Goal: Information Seeking & Learning: Learn about a topic

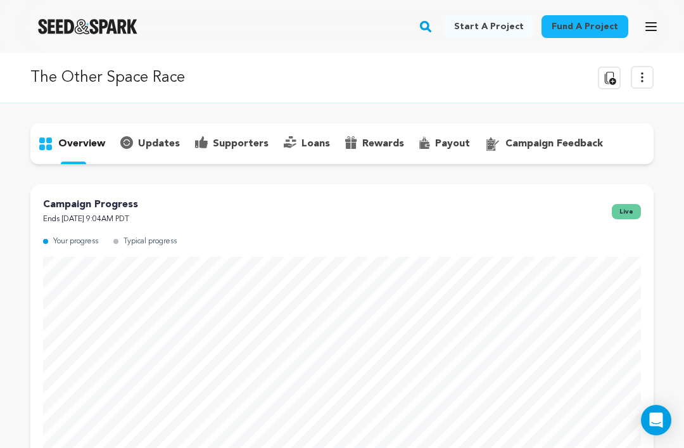
scroll to position [969, 0]
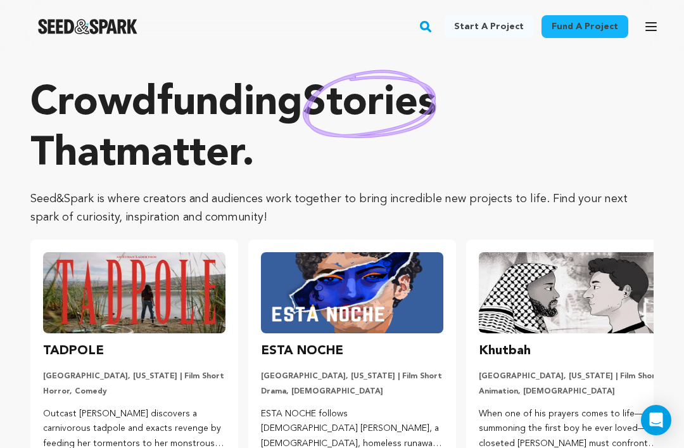
click at [645, 25] on icon "button" at bounding box center [651, 26] width 15 height 15
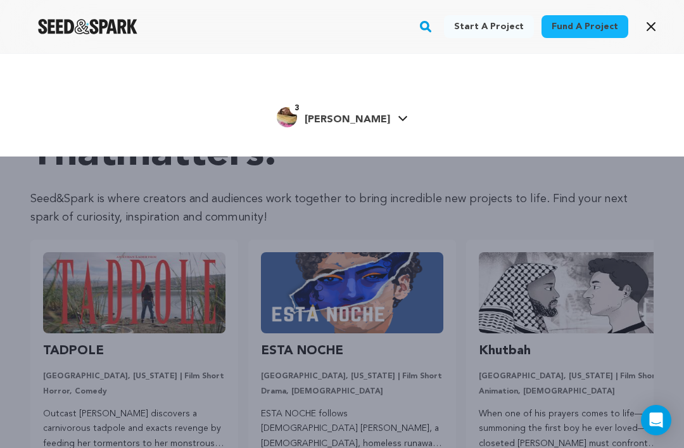
click at [369, 116] on span "[PERSON_NAME]" at bounding box center [348, 120] width 86 height 10
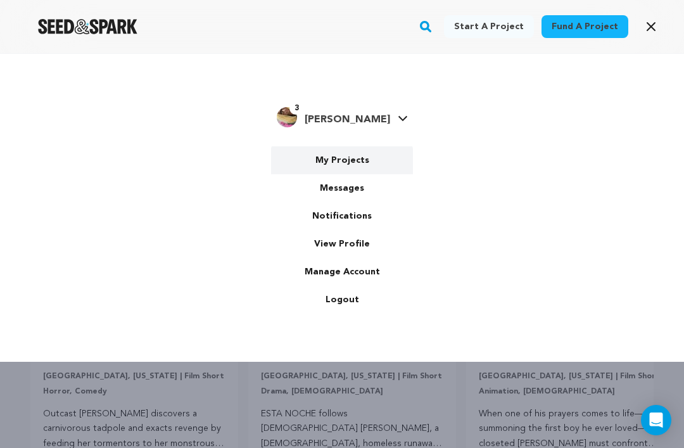
click at [356, 160] on link "My Projects" at bounding box center [342, 160] width 142 height 28
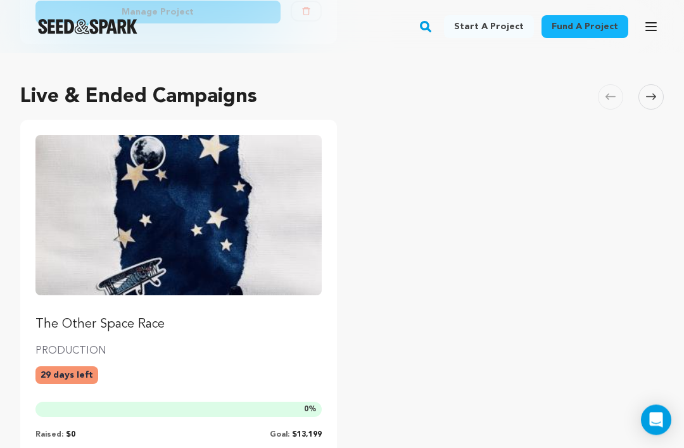
scroll to position [527, 0]
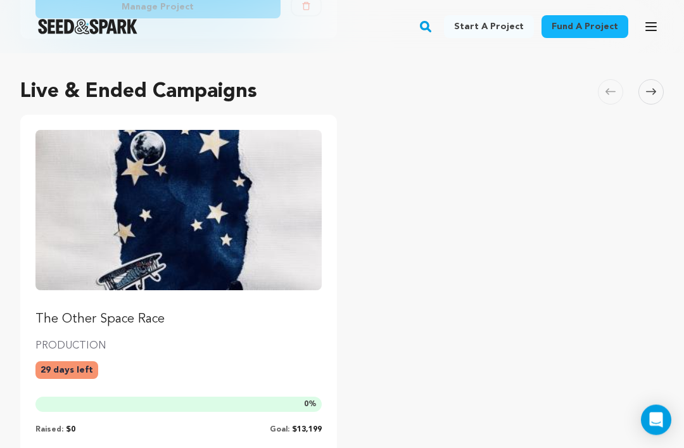
click at [290, 247] on img "Fund The Other Space Race" at bounding box center [178, 211] width 286 height 161
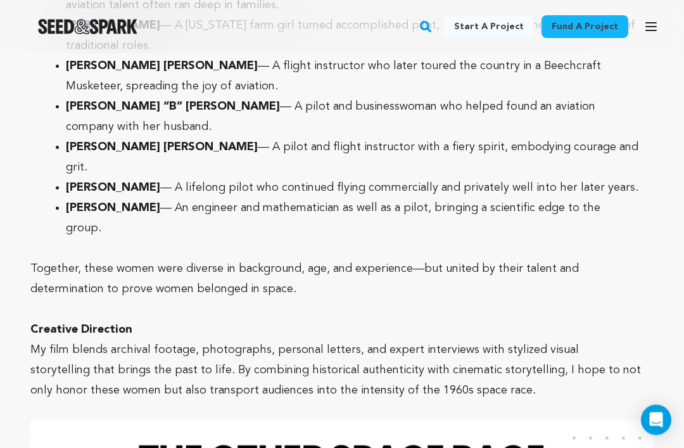
scroll to position [4492, 0]
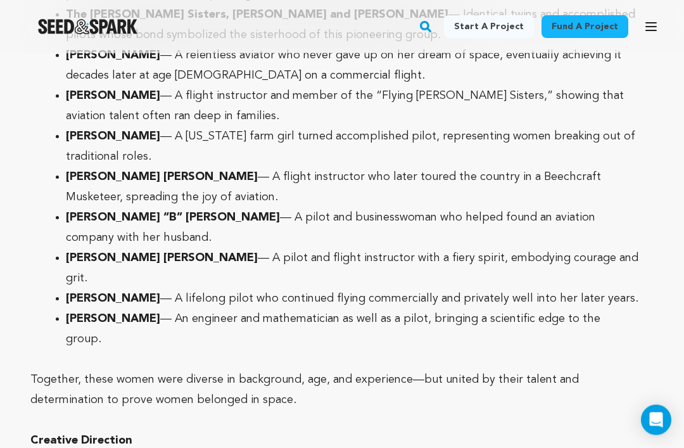
click at [123, 22] on img "Seed&Spark Homepage" at bounding box center [87, 26] width 99 height 15
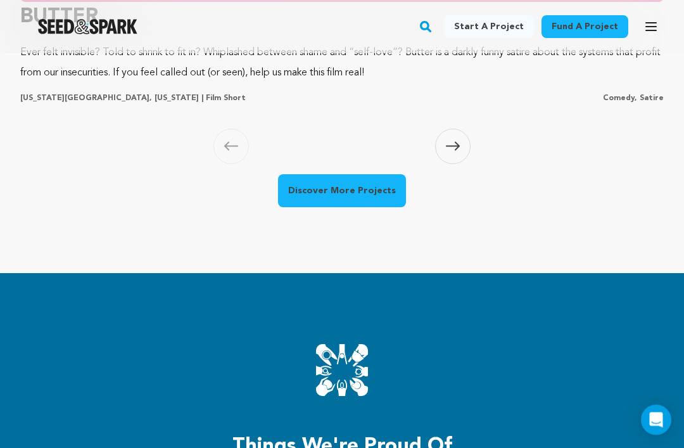
scroll to position [1473, 0]
click at [466, 164] on span at bounding box center [452, 146] width 35 height 35
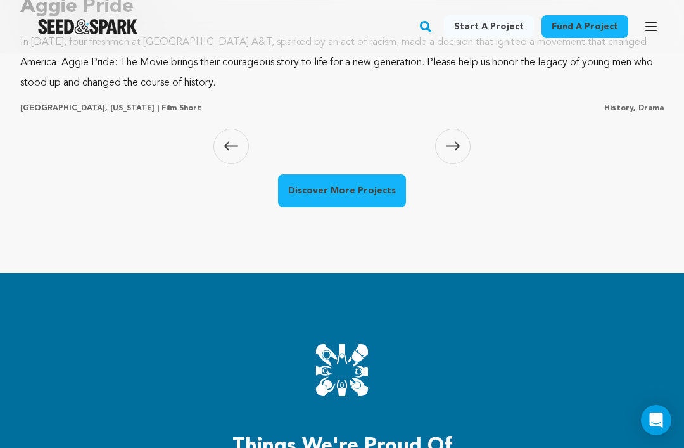
click at [452, 151] on icon at bounding box center [453, 146] width 14 height 10
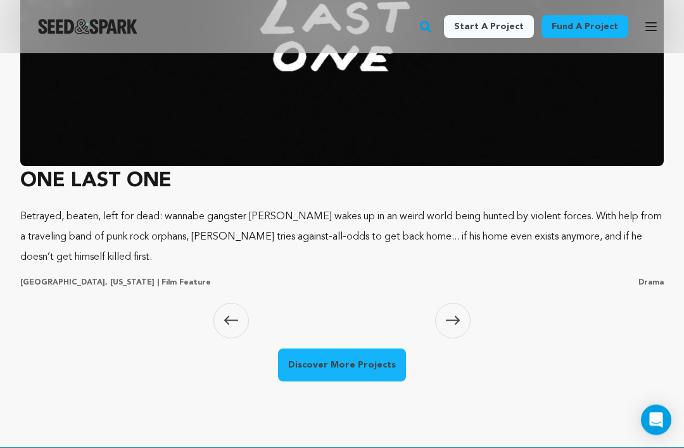
scroll to position [1296, 0]
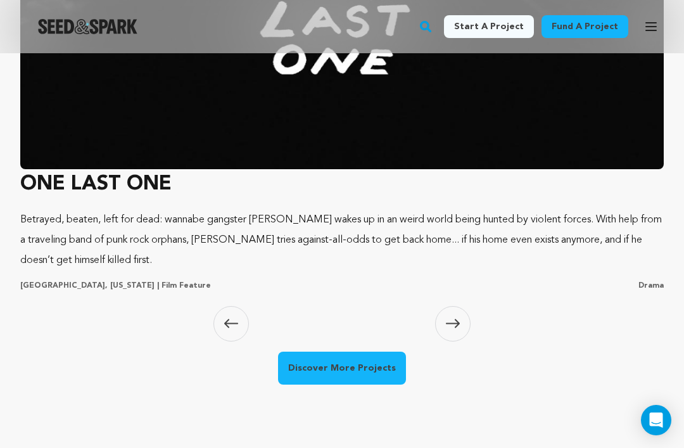
click at [229, 328] on icon at bounding box center [231, 324] width 14 height 10
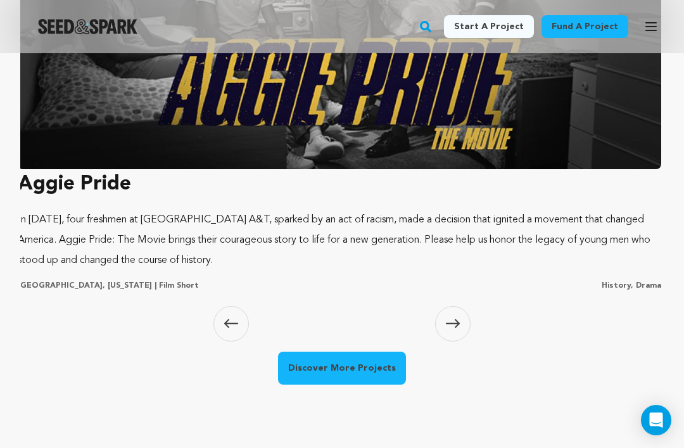
scroll to position [0, 651]
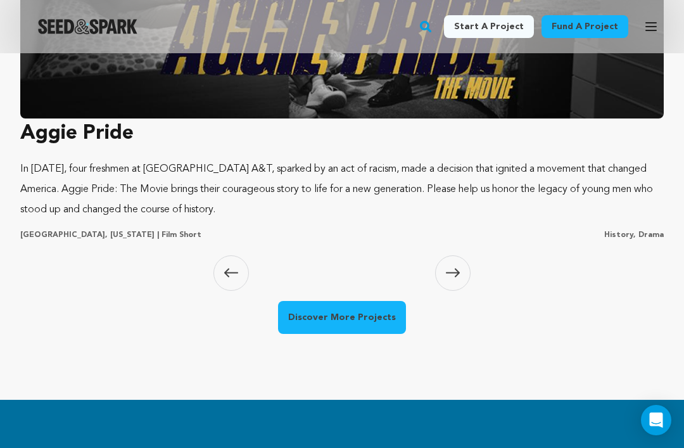
click at [464, 291] on span at bounding box center [452, 272] width 35 height 35
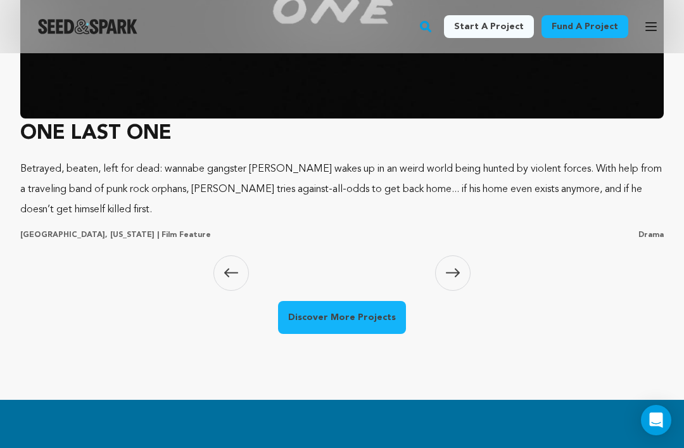
click at [458, 291] on span at bounding box center [452, 272] width 35 height 35
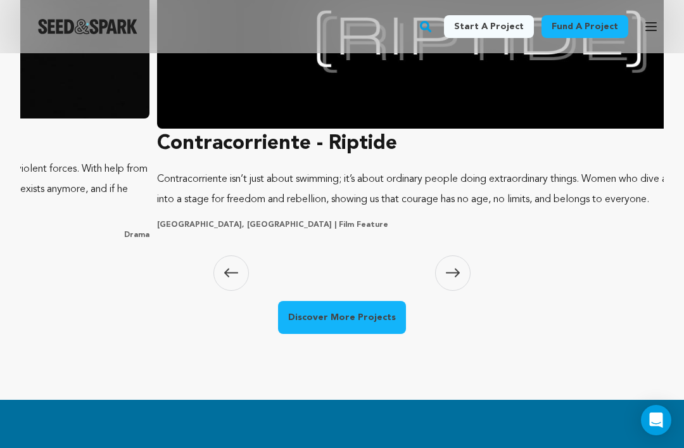
scroll to position [0, 1954]
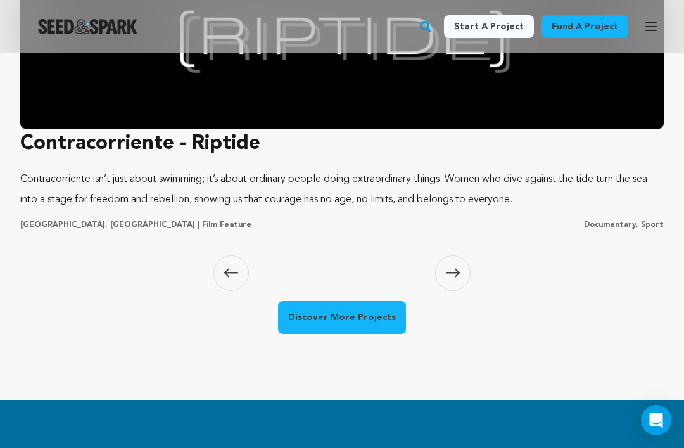
click at [455, 278] on icon at bounding box center [453, 273] width 14 height 10
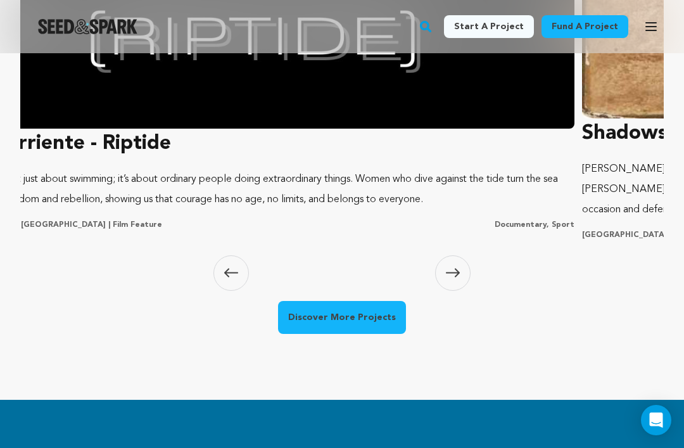
scroll to position [0, 2606]
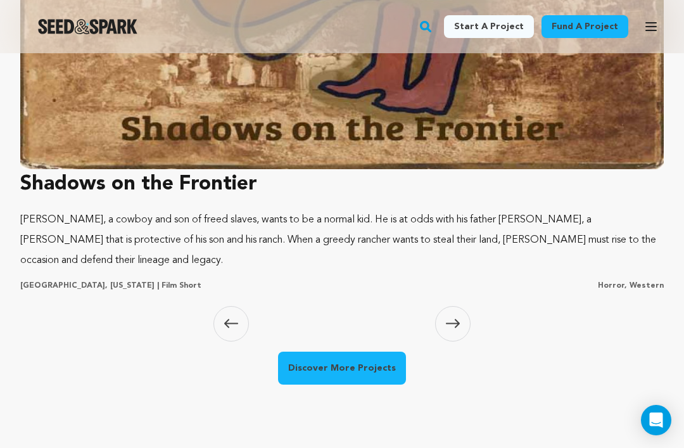
click at [466, 342] on span at bounding box center [452, 323] width 35 height 35
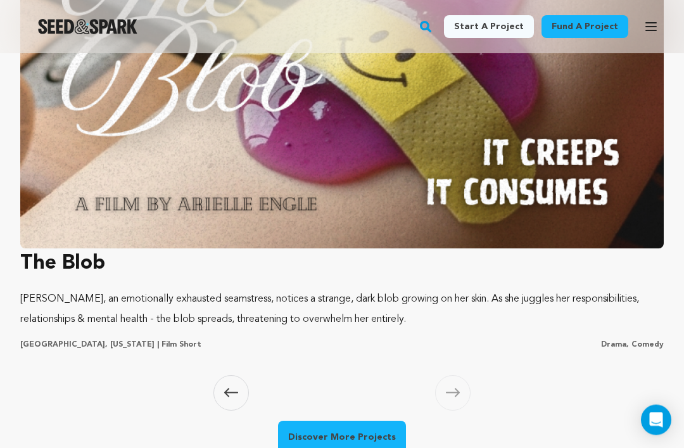
scroll to position [1222, 0]
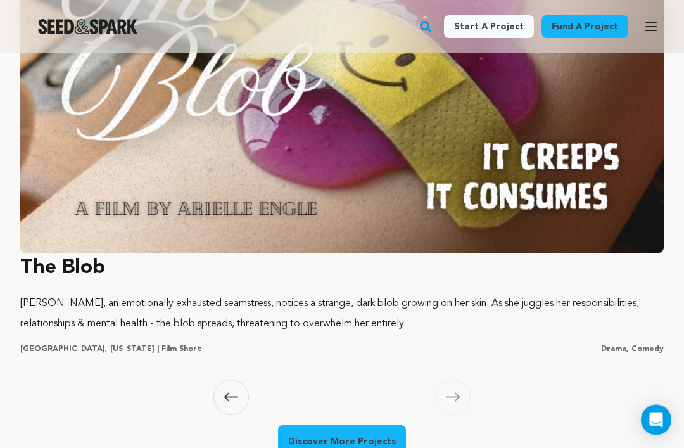
click at [485, 335] on p "[PERSON_NAME], an emotionally exhausted seamstress, notices a strange, dark blo…" at bounding box center [342, 314] width 644 height 41
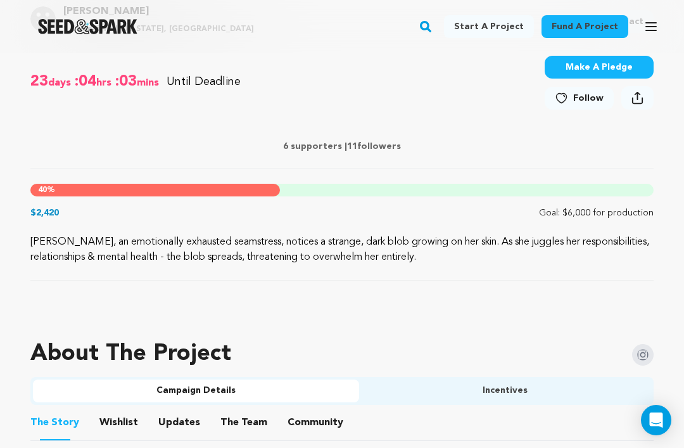
scroll to position [501, 0]
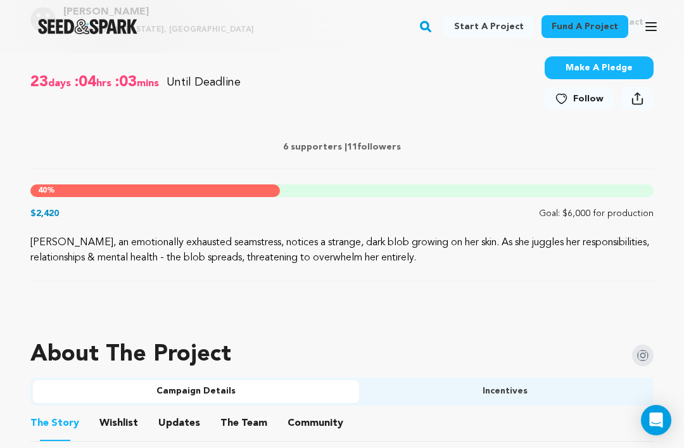
click at [314, 149] on p "6 supporters | 11 followers" at bounding box center [342, 147] width 624 height 13
click at [321, 148] on p "6 supporters | 11 followers" at bounding box center [342, 147] width 624 height 13
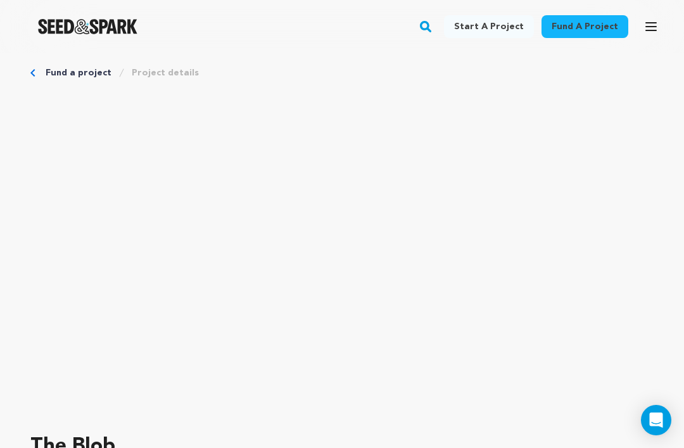
scroll to position [0, 0]
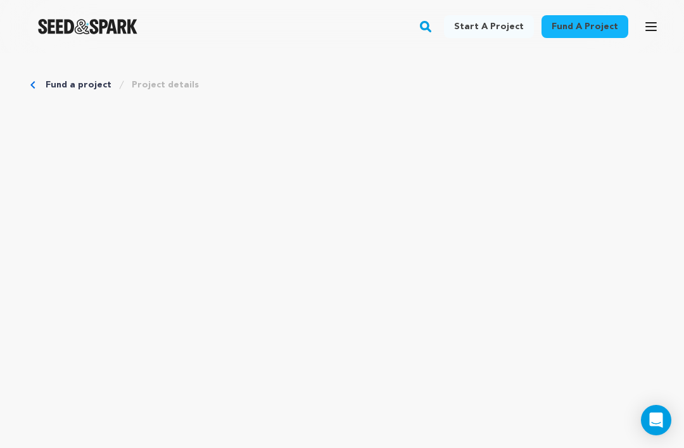
click at [114, 31] on img "Seed&Spark Homepage" at bounding box center [87, 26] width 99 height 15
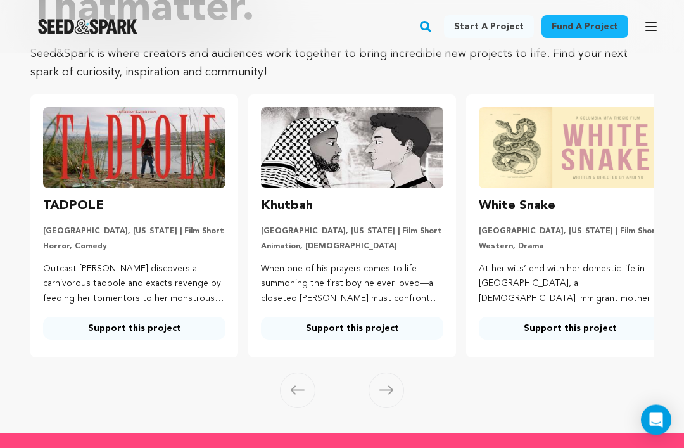
scroll to position [145, 0]
click at [388, 394] on span at bounding box center [386, 390] width 35 height 35
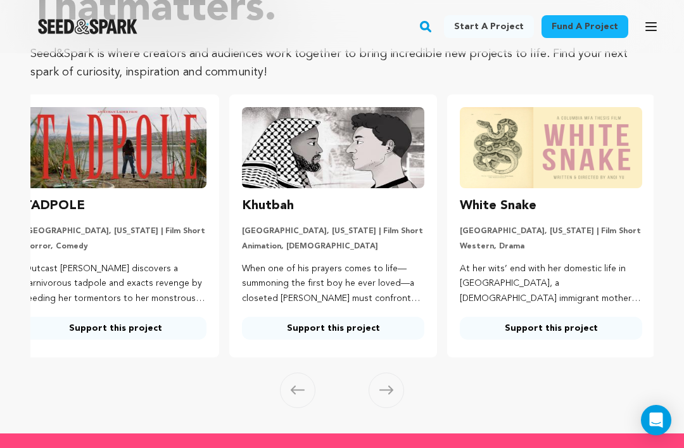
scroll to position [0, 20]
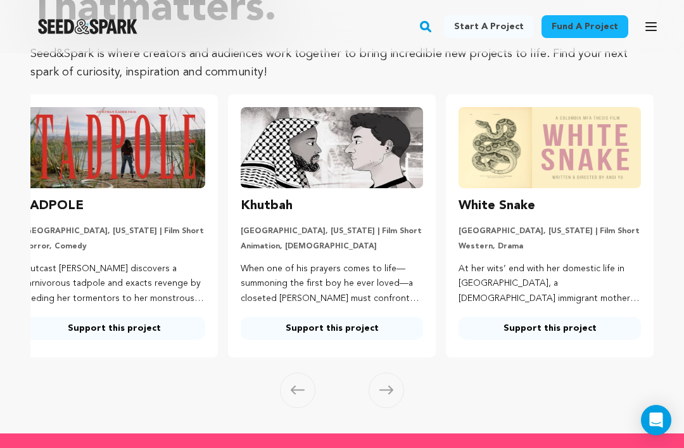
click at [389, 389] on icon at bounding box center [387, 390] width 14 height 9
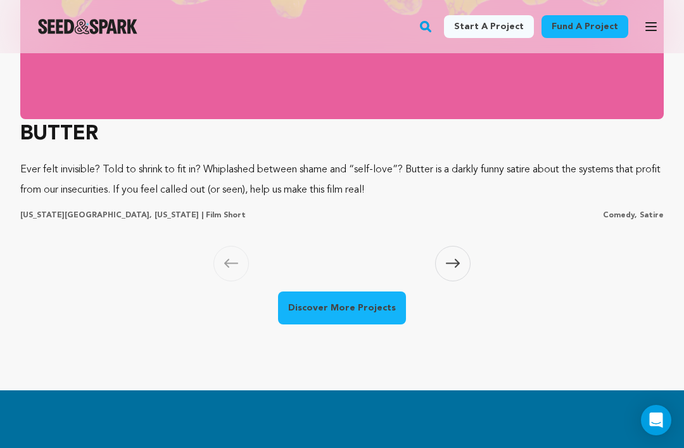
scroll to position [1279, 0]
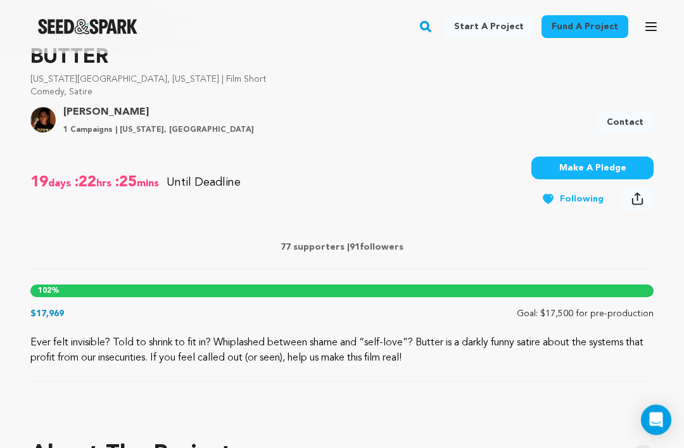
scroll to position [401, 0]
click at [326, 243] on p "77 supporters | 91 followers" at bounding box center [342, 247] width 624 height 13
click at [376, 257] on div "77 supporters | 91 followers" at bounding box center [342, 248] width 624 height 41
click at [519, 294] on div "102 %" at bounding box center [342, 291] width 624 height 13
click at [507, 317] on div "$17,969 Goal: $17,500 for pre-production" at bounding box center [342, 313] width 624 height 13
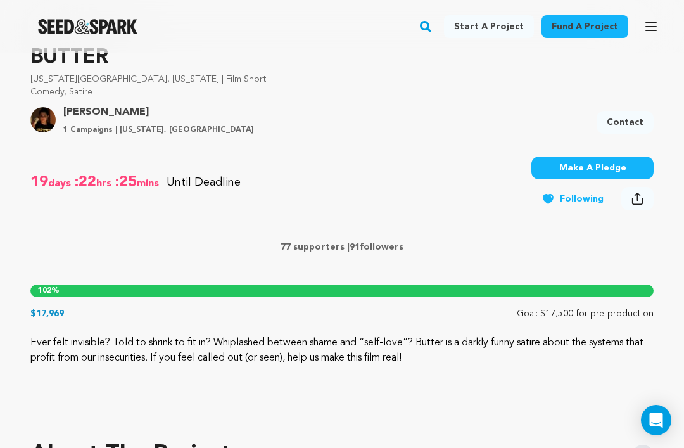
click at [571, 307] on div "102 % $17,969 Goal: $17,500 for pre-production" at bounding box center [342, 302] width 624 height 35
click at [646, 290] on div "102 %" at bounding box center [342, 291] width 624 height 13
click at [595, 293] on div "102 %" at bounding box center [342, 291] width 624 height 13
click at [461, 288] on div "102 %" at bounding box center [342, 291] width 624 height 13
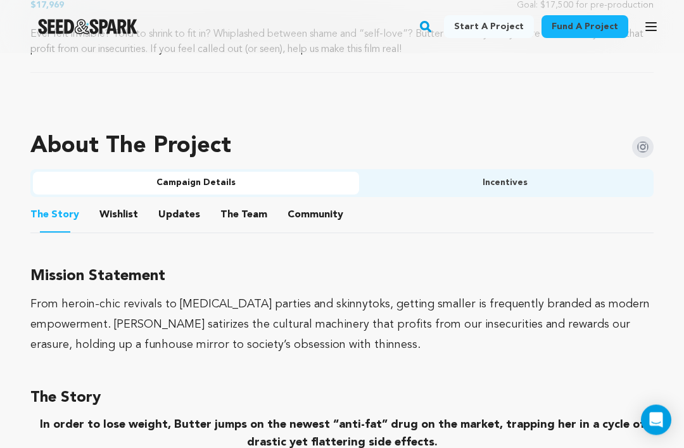
click at [128, 215] on button "Wishlist" at bounding box center [119, 218] width 30 height 30
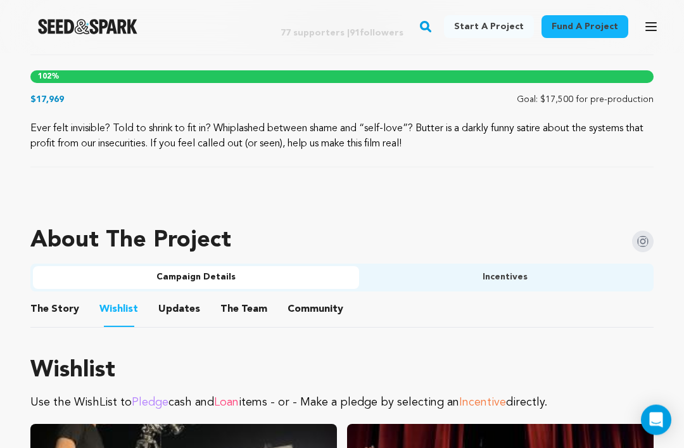
scroll to position [615, 0]
click at [175, 307] on button "Updates" at bounding box center [179, 312] width 30 height 30
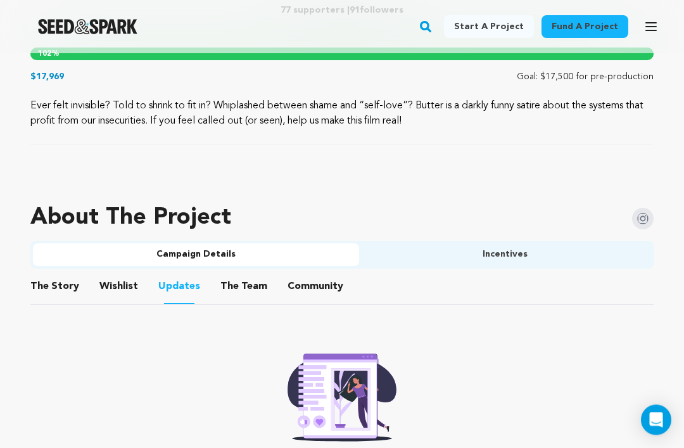
scroll to position [627, 0]
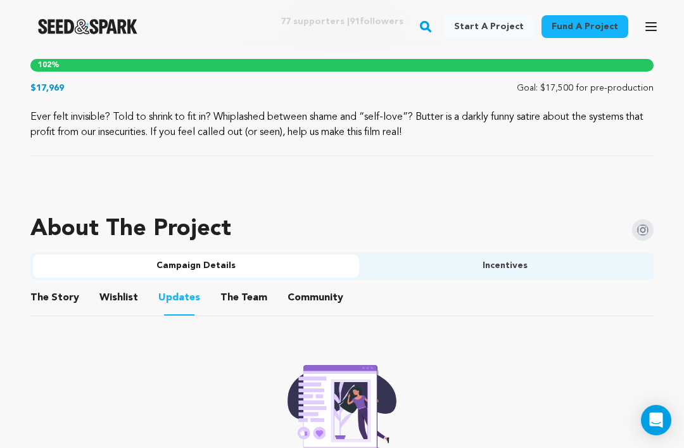
click at [61, 292] on button "The Story" at bounding box center [55, 300] width 30 height 30
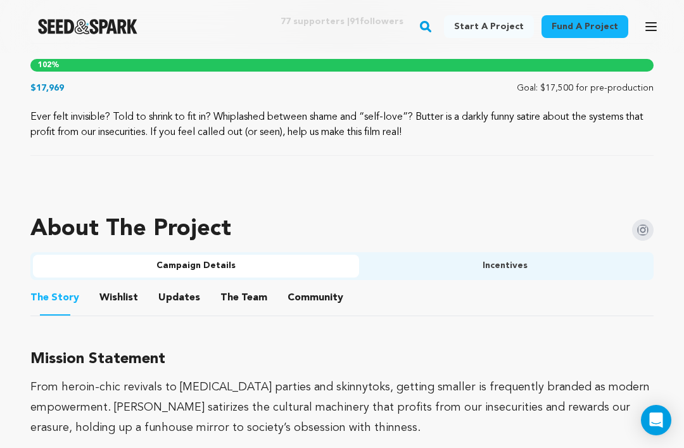
click at [443, 266] on button "Incentives" at bounding box center [505, 266] width 292 height 23
